Goal: Obtain resource: Download file/media

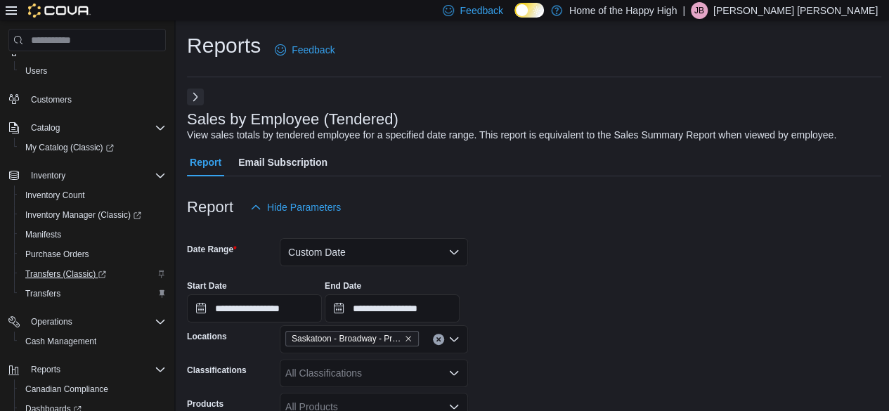
scroll to position [190, 0]
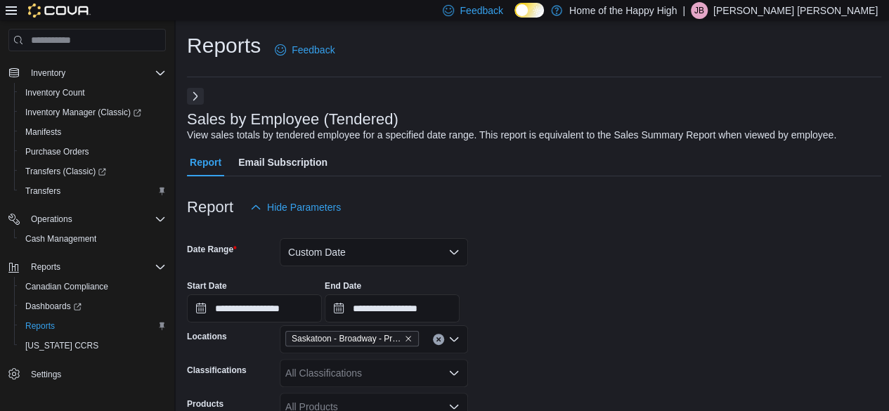
click at [201, 91] on button "Next" at bounding box center [195, 96] width 17 height 17
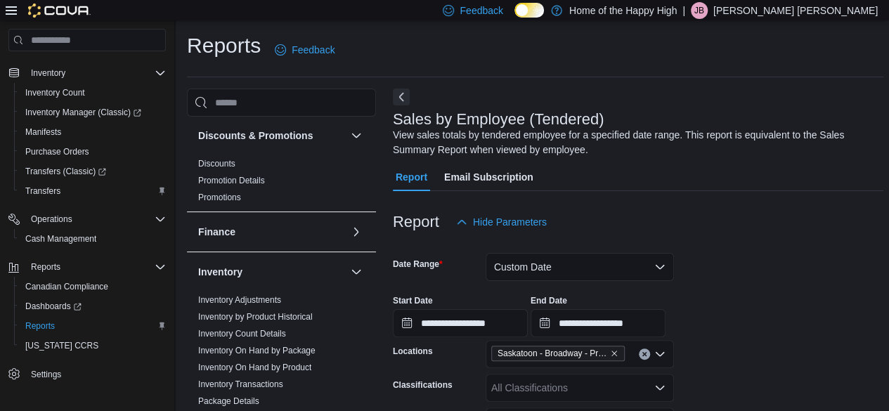
scroll to position [247, 0]
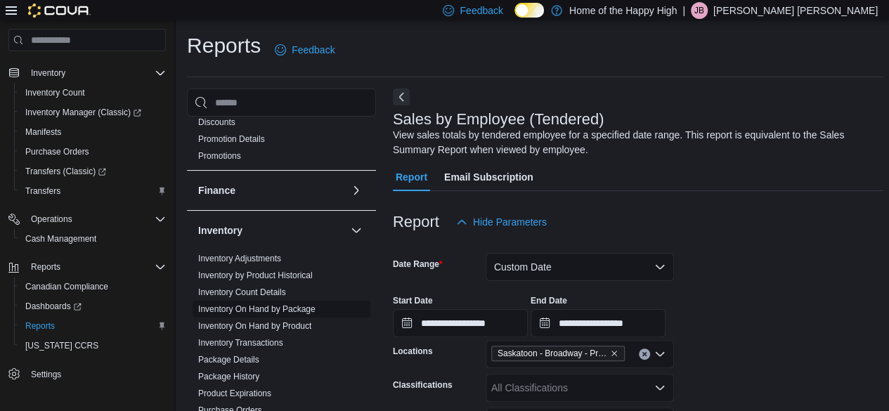
click at [303, 306] on link "Inventory On Hand by Package" at bounding box center [256, 309] width 117 height 10
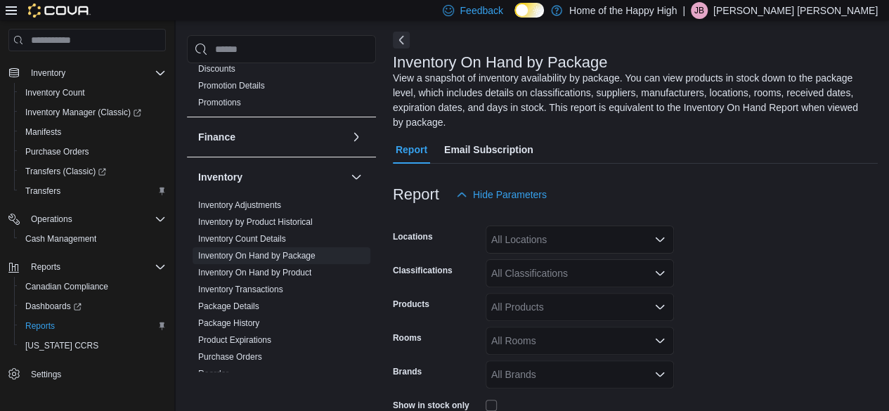
scroll to position [62, 0]
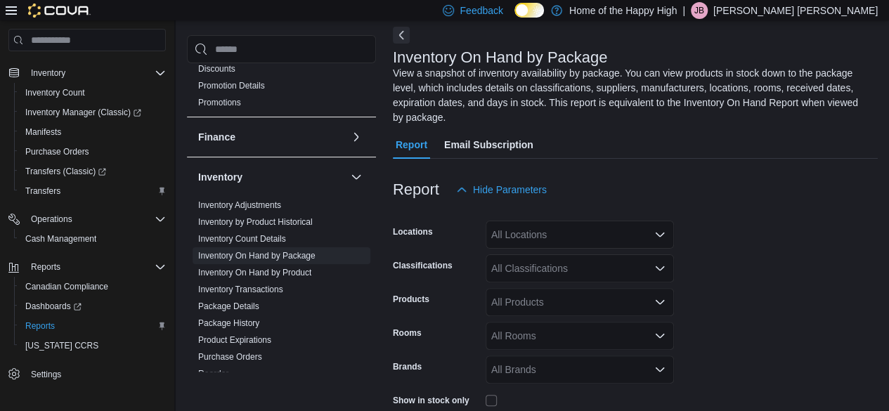
click at [551, 238] on form "Locations All Locations Classifications All Classifications Products All Produc…" at bounding box center [635, 341] width 485 height 274
click at [541, 226] on div "All Locations" at bounding box center [579, 235] width 188 height 28
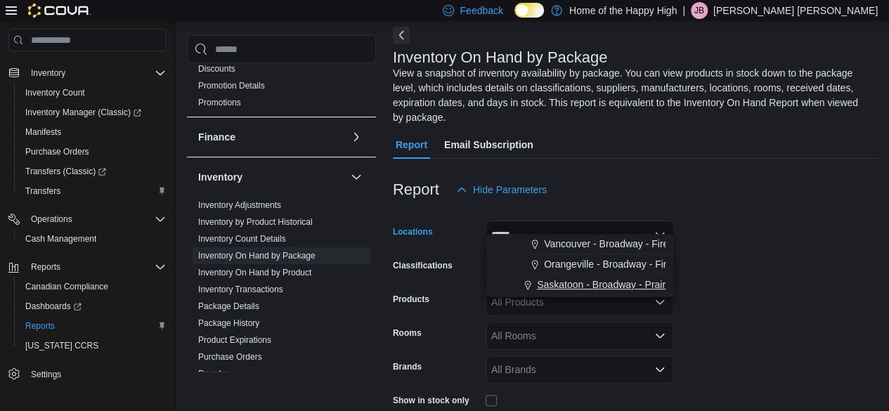
type input "*****"
click at [561, 289] on span "Saskatoon - Broadway - Prairie Records" at bounding box center [625, 285] width 176 height 14
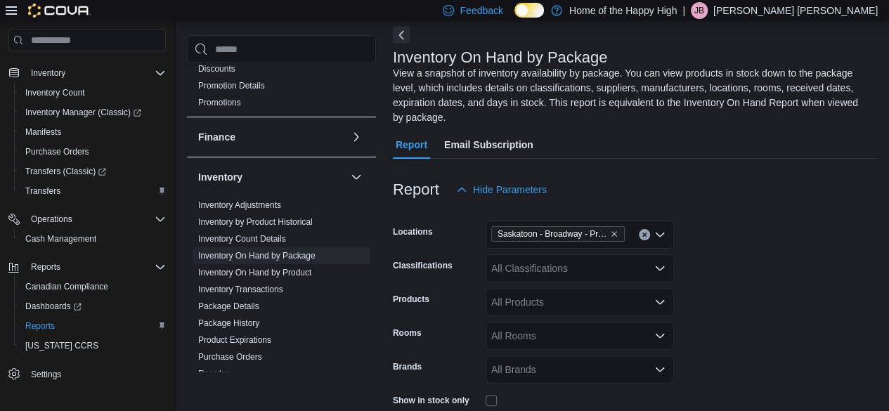
click at [764, 210] on form "Locations [GEOGRAPHIC_DATA] - [GEOGRAPHIC_DATA] - Prairie Records Classificatio…" at bounding box center [635, 341] width 485 height 274
click at [596, 290] on div "All Products" at bounding box center [579, 302] width 188 height 28
click at [662, 263] on icon "Open list of options" at bounding box center [659, 268] width 11 height 11
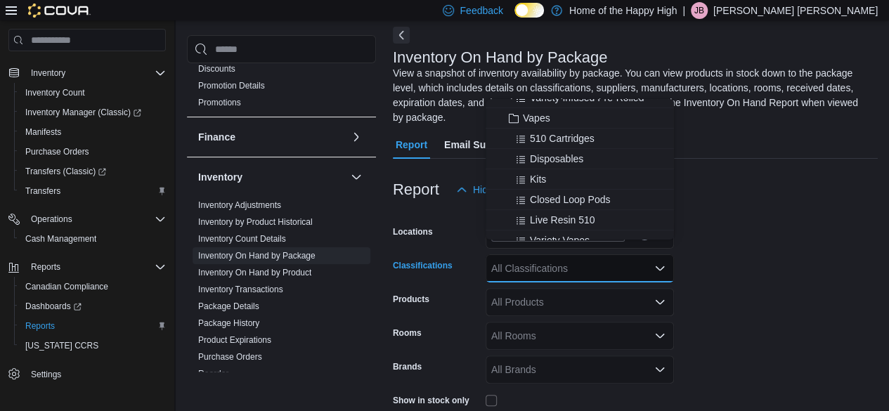
scroll to position [318, 0]
click at [561, 140] on span "510 Cartridges" at bounding box center [562, 138] width 65 height 14
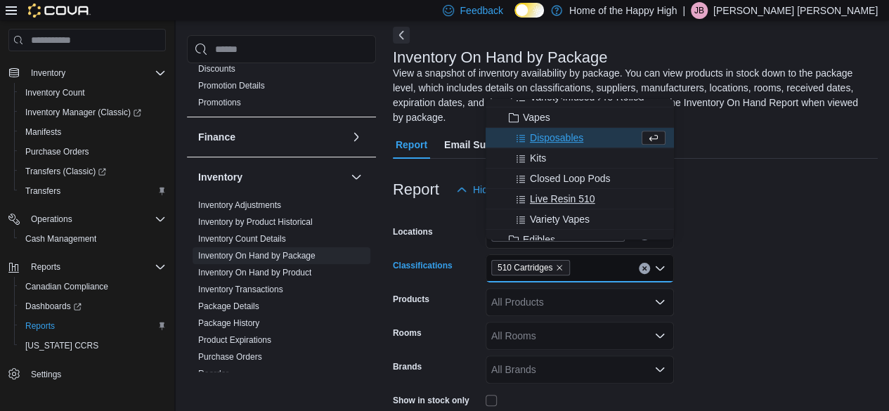
click at [592, 202] on span "Live Resin 510" at bounding box center [562, 199] width 65 height 14
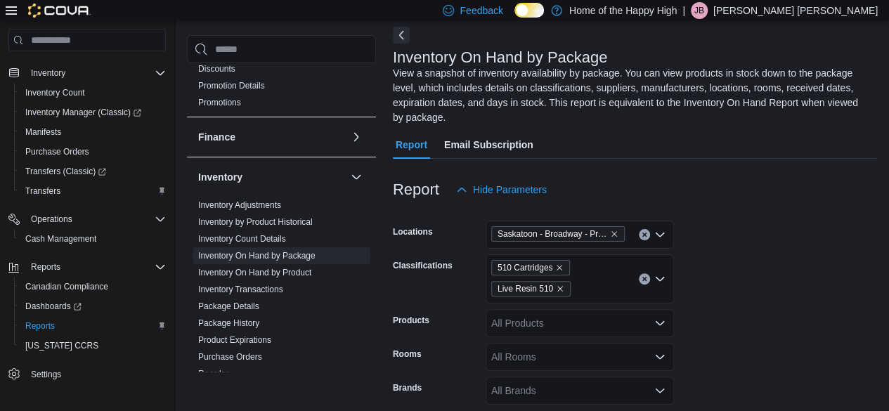
click at [718, 268] on form "Locations [GEOGRAPHIC_DATA] - [GEOGRAPHIC_DATA] - Prairie Records Classificatio…" at bounding box center [635, 351] width 485 height 295
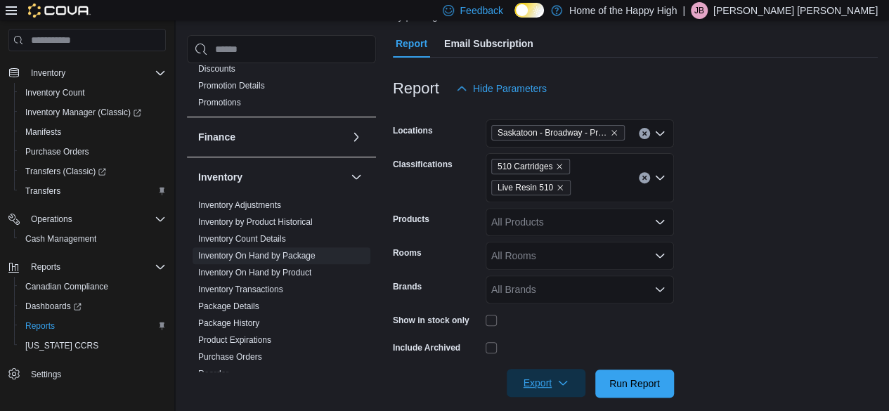
click at [551, 370] on span "Export" at bounding box center [546, 383] width 62 height 28
click at [568, 284] on span "Export to Excel" at bounding box center [547, 284] width 63 height 11
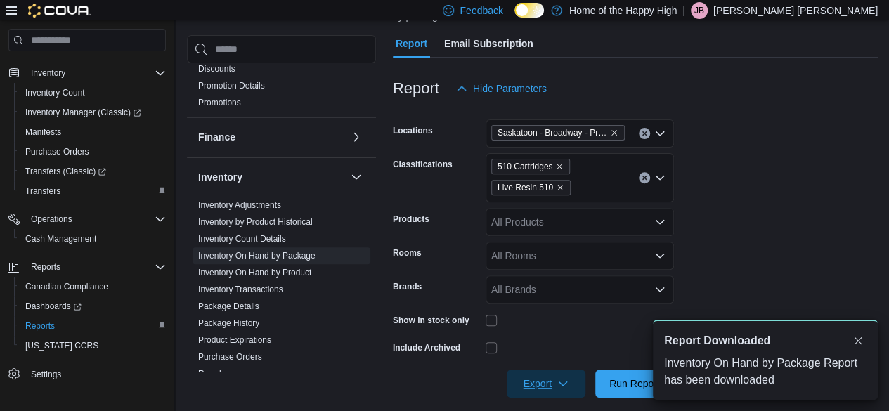
scroll to position [0, 0]
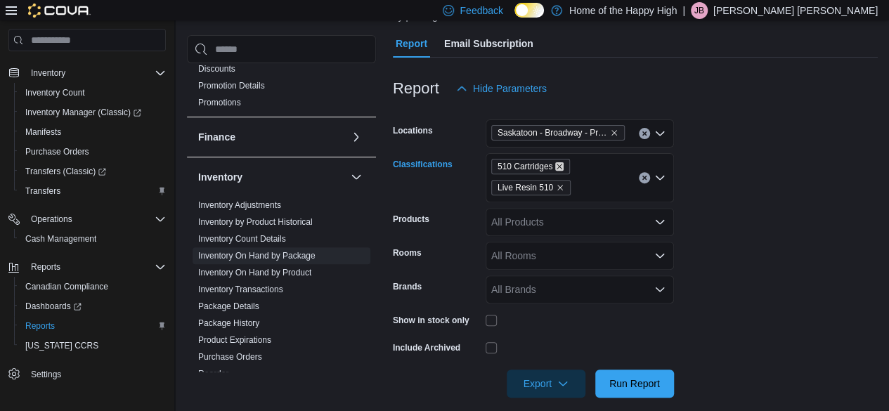
click at [559, 162] on icon "Remove 510 Cartridges from selection in this group" at bounding box center [559, 166] width 8 height 8
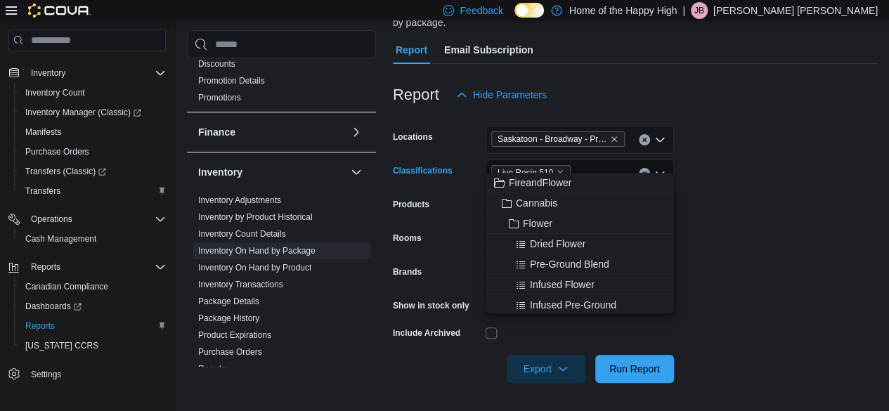
scroll to position [142, 0]
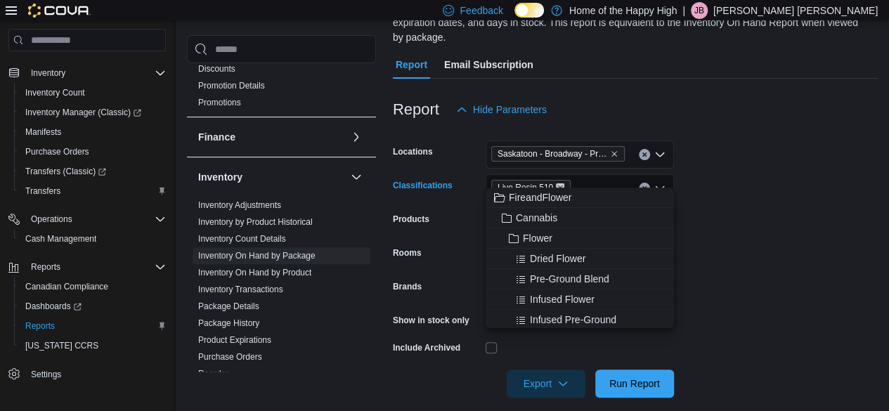
click at [558, 183] on icon "Remove Live Resin 510 from selection in this group" at bounding box center [560, 187] width 8 height 8
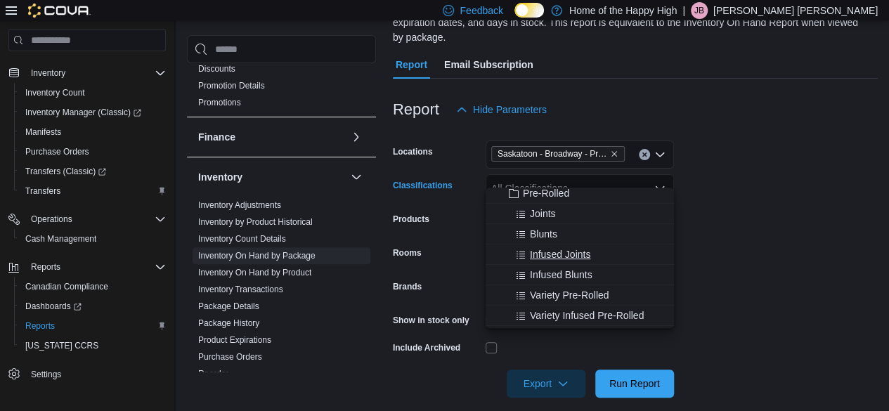
scroll to position [184, 0]
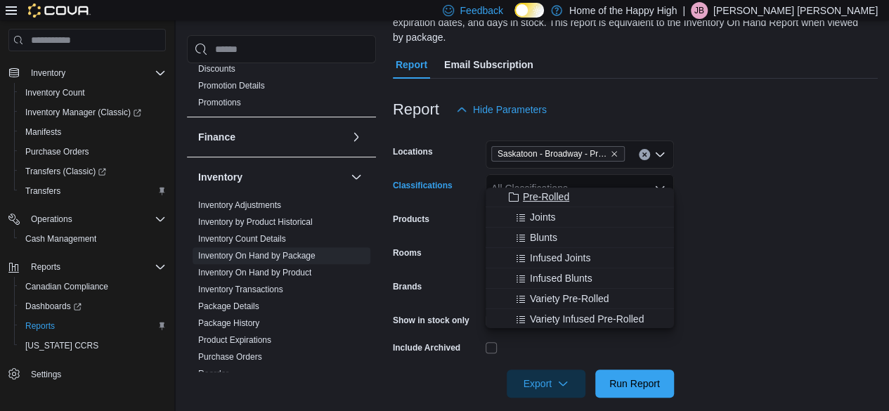
click at [542, 190] on span "Pre-Rolled" at bounding box center [546, 197] width 46 height 14
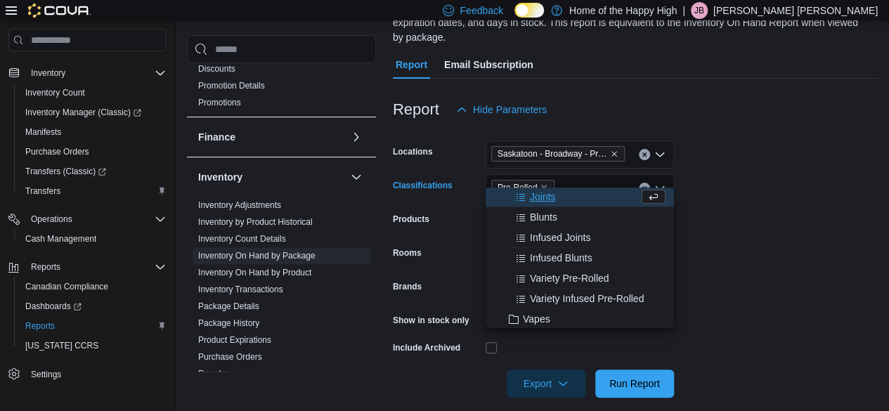
scroll to position [183, 0]
click at [733, 266] on form "Locations [GEOGRAPHIC_DATA] - [GEOGRAPHIC_DATA] - Prairie Records Classificatio…" at bounding box center [635, 261] width 485 height 274
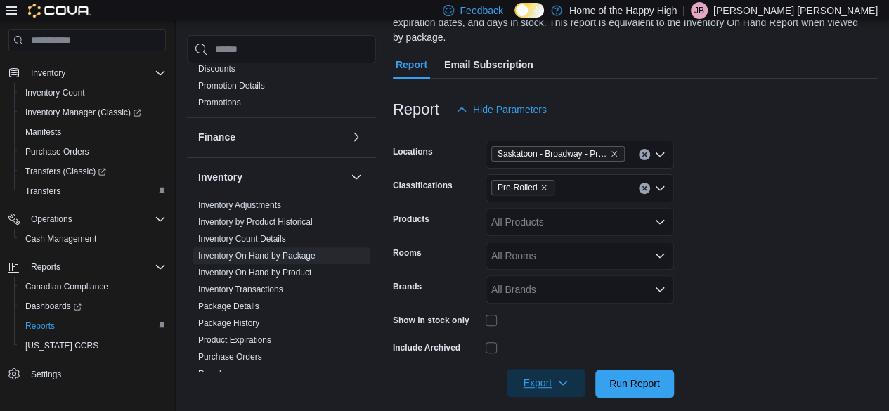
click at [561, 377] on icon "button" at bounding box center [562, 382] width 11 height 11
click at [572, 286] on span "Export to Excel" at bounding box center [547, 284] width 63 height 11
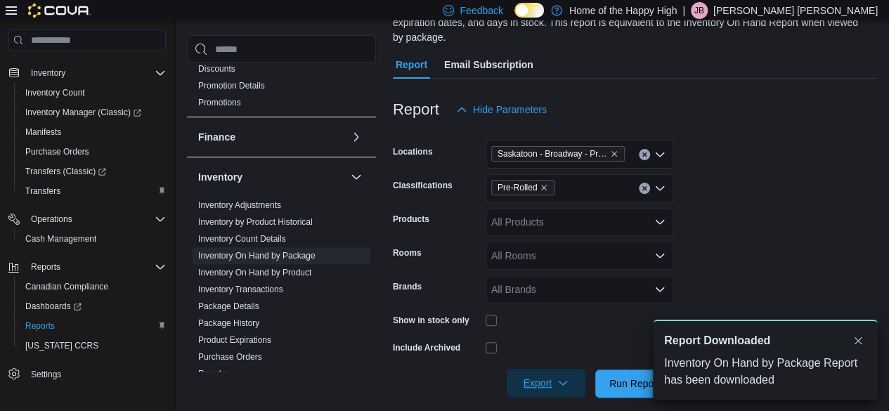
scroll to position [0, 0]
